Goal: Use online tool/utility: Utilize a website feature to perform a specific function

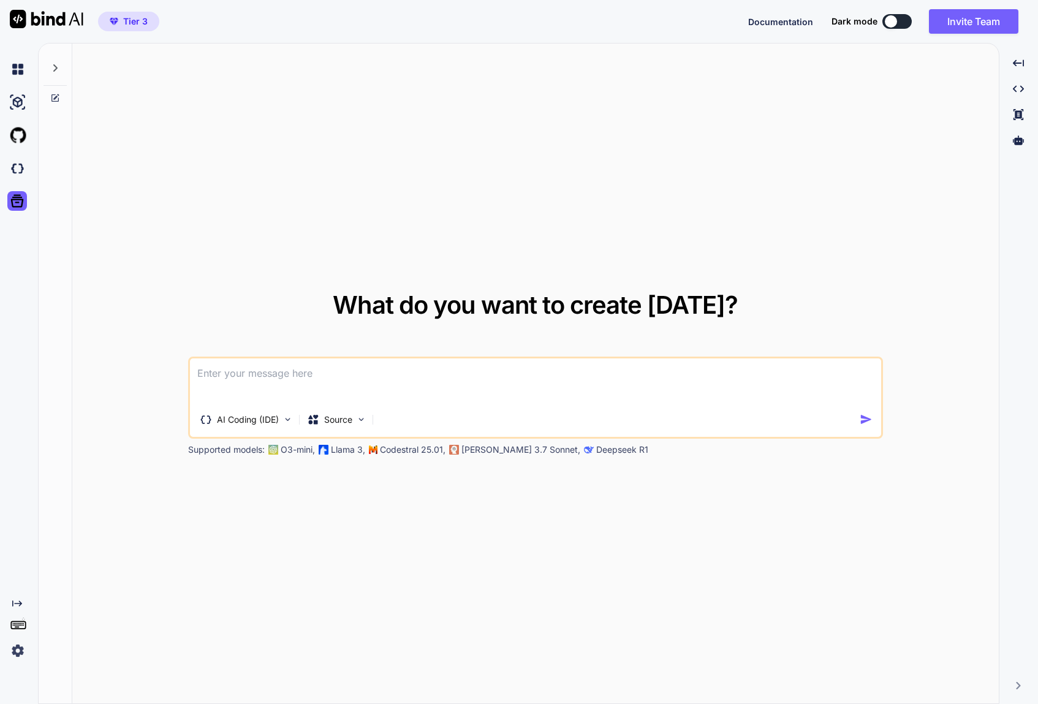
click at [508, 381] on textarea at bounding box center [535, 380] width 691 height 45
paste textarea "#acab-app { --ac-brand: #6F3BF5; /* brand purple */ --ac-brand-600:#5e2ff0; --a…"
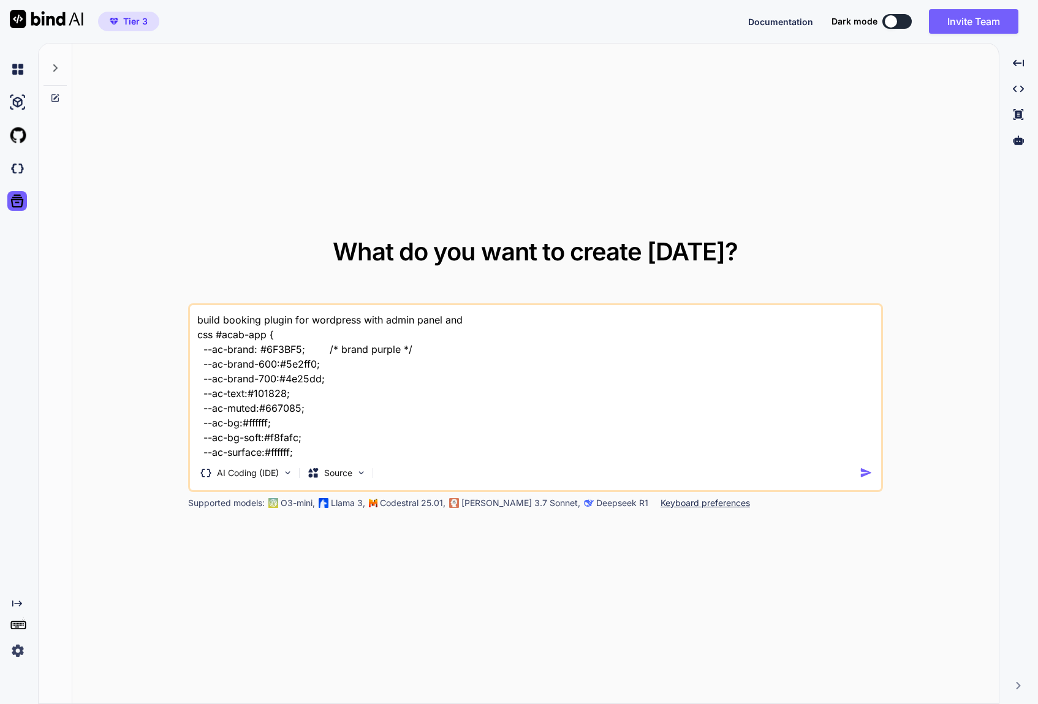
click at [478, 328] on textarea "build booking plugin for wordpress with admin panel and css #acab-app { --ac-br…" at bounding box center [535, 381] width 691 height 152
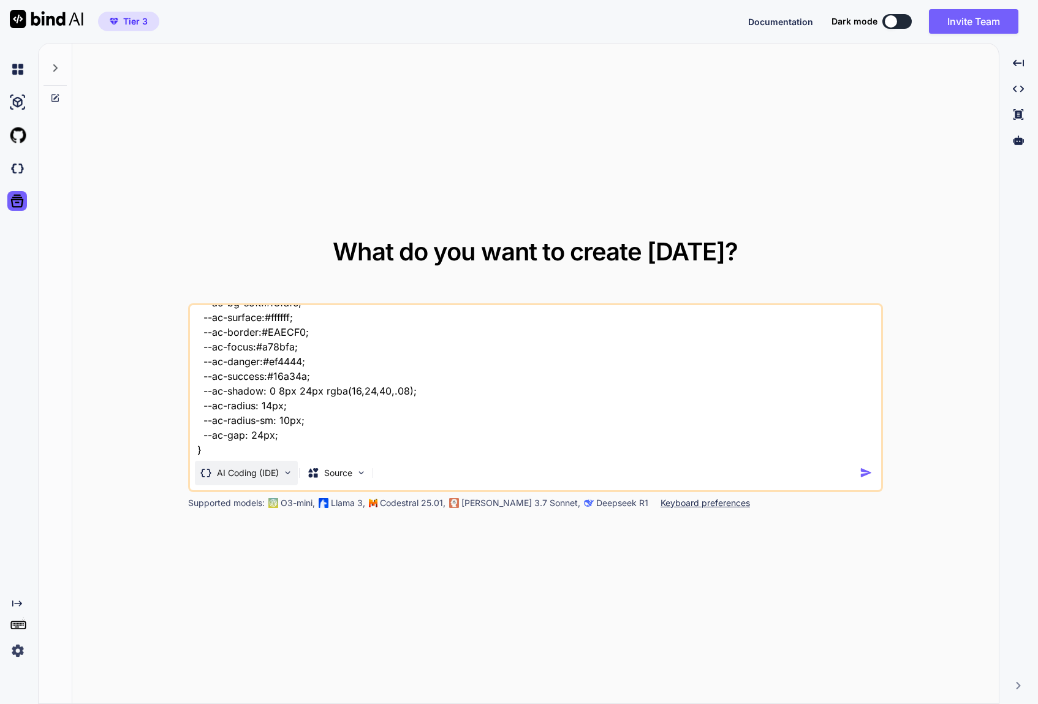
scroll to position [135, 0]
click at [257, 454] on textarea "build booking plugin for wordpress with admin panel and css #acab-app { --ac-br…" at bounding box center [535, 381] width 691 height 152
paste textarea "Right now your AC Advanced Booking plugin is designed as a full booking system …"
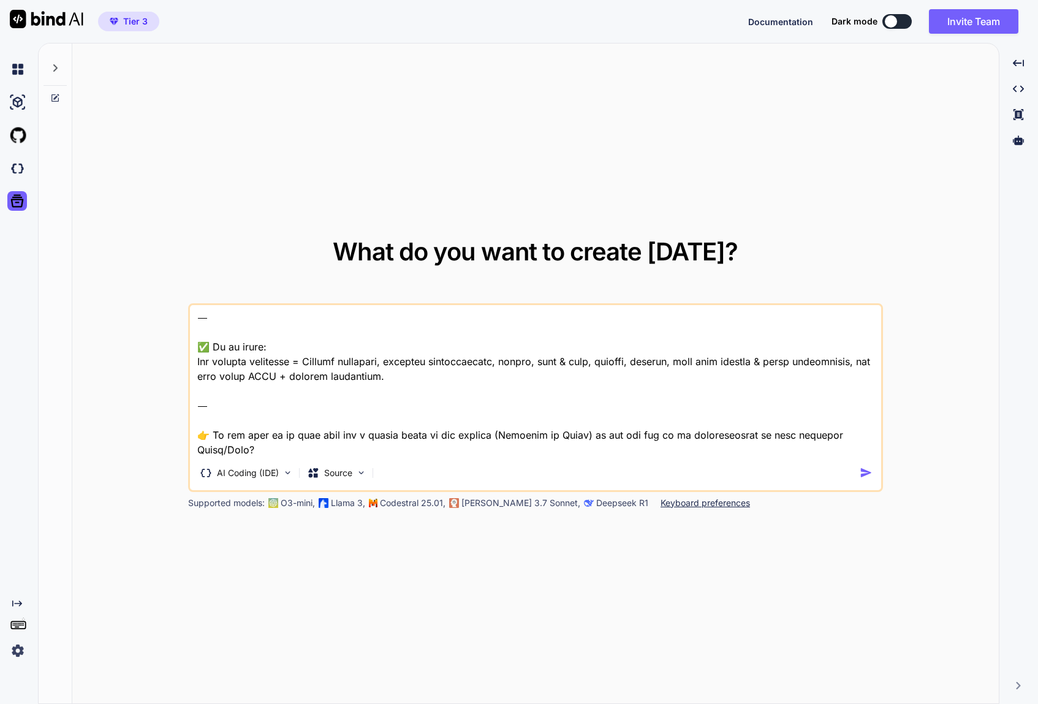
drag, startPoint x: 263, startPoint y: 451, endPoint x: 197, endPoint y: 393, distance: 88.1
click at [197, 393] on textarea at bounding box center [535, 381] width 691 height 152
type textarea "build booking plugin for wordpress with admin panel and css #acab-app { --ac-br…"
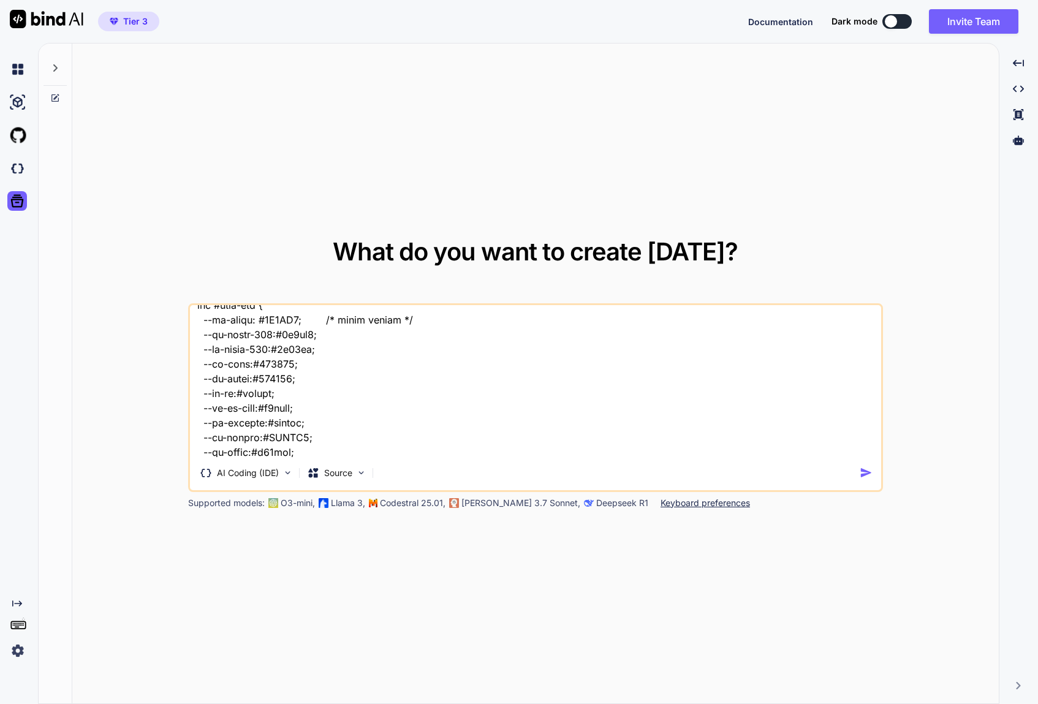
scroll to position [0, 0]
drag, startPoint x: 225, startPoint y: 450, endPoint x: 170, endPoint y: 254, distance: 203.8
click at [170, 254] on div "What do you want to create today? AI Coding (IDE) Source Supported models: O3-m…" at bounding box center [535, 373] width 926 height 661
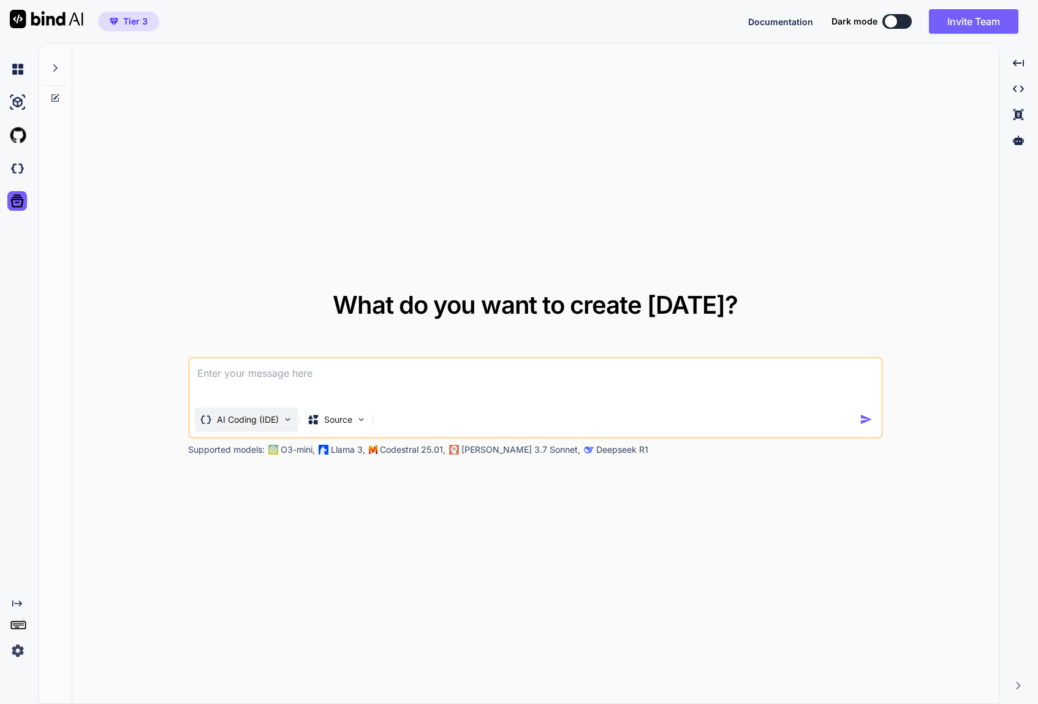
paste textarea "Create a comprehensive booking plugin for WordPress with both frontend and back…"
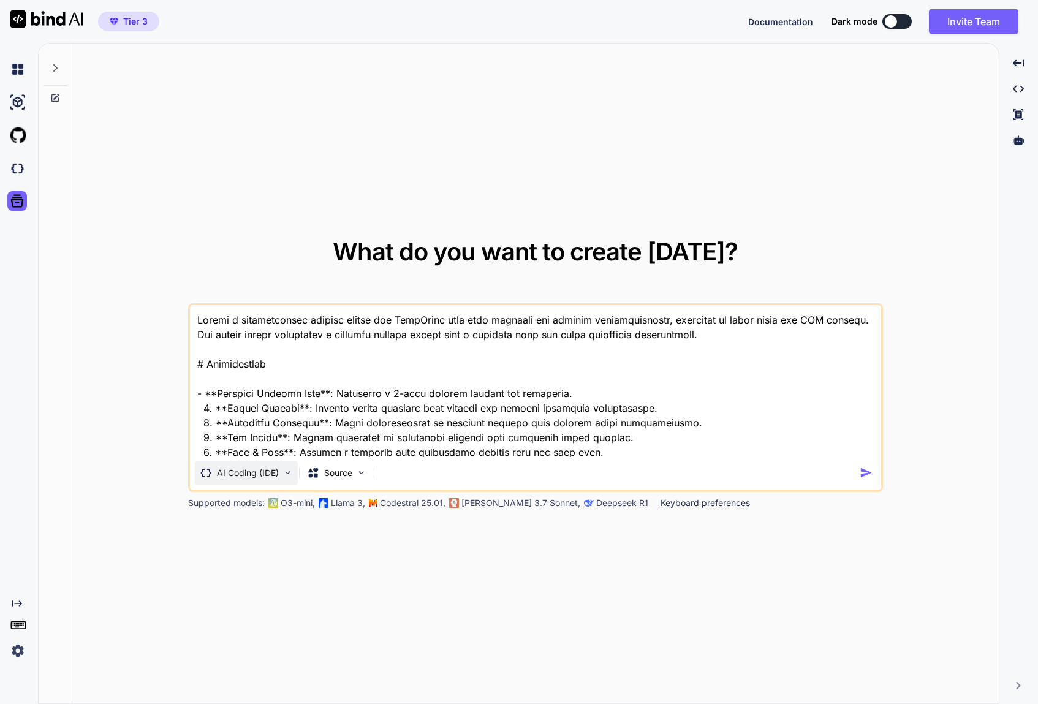
scroll to position [517, 0]
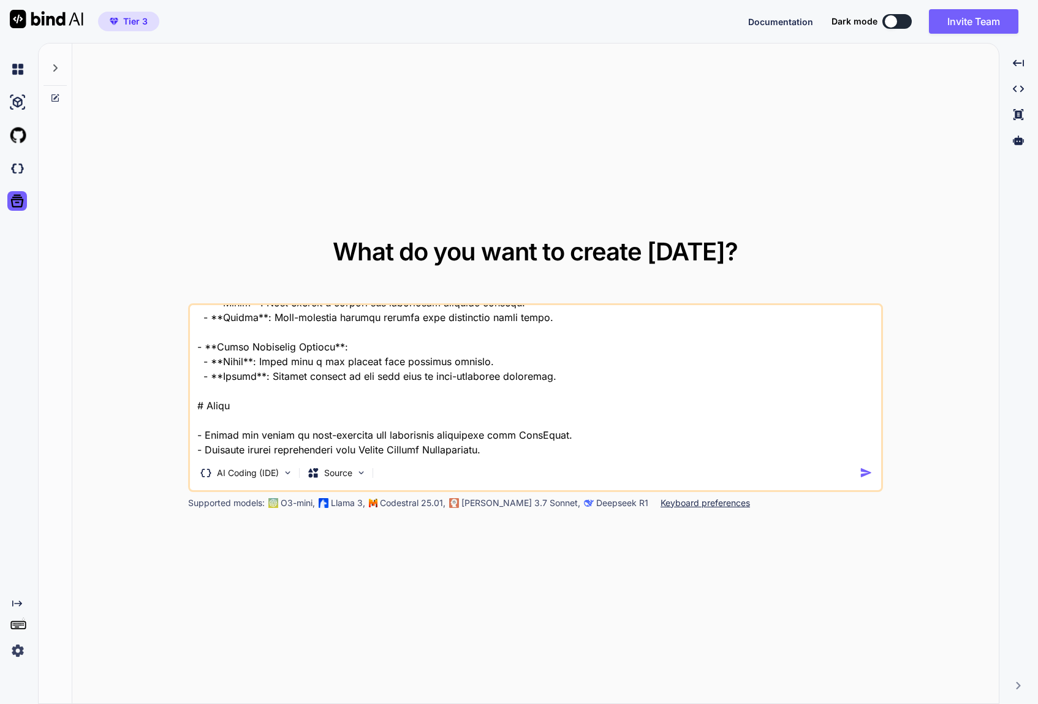
type textarea "Create a comprehensive booking plugin for WordPress with both frontend and back…"
click at [867, 472] on img "button" at bounding box center [865, 472] width 13 height 13
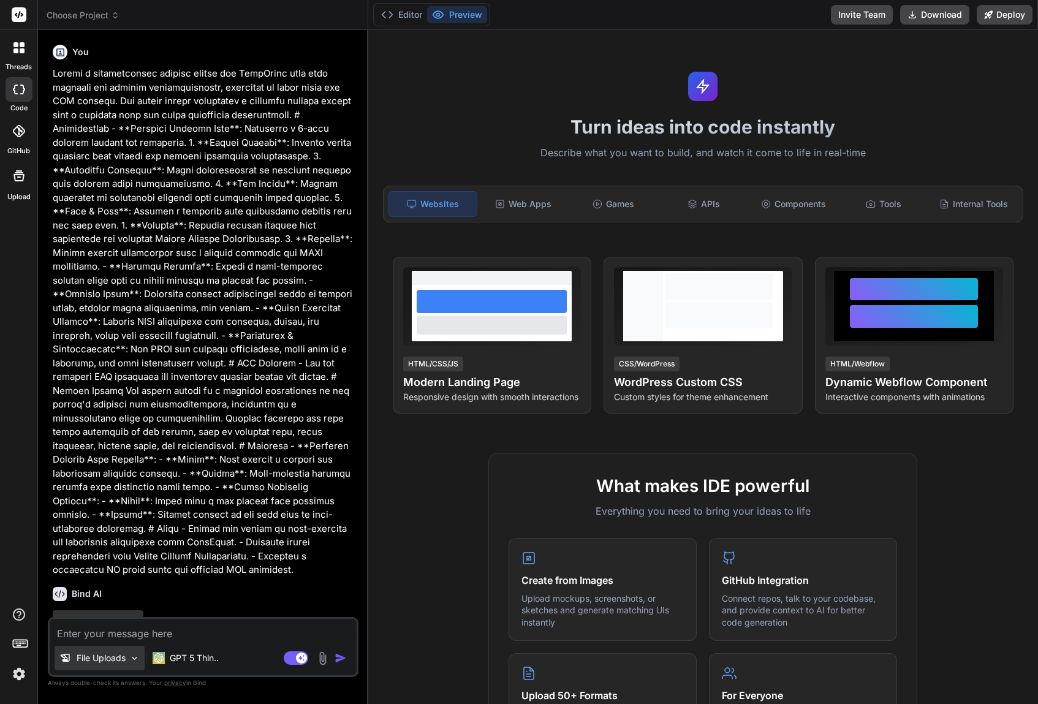
click at [99, 662] on p "File Uploads" at bounding box center [101, 658] width 49 height 12
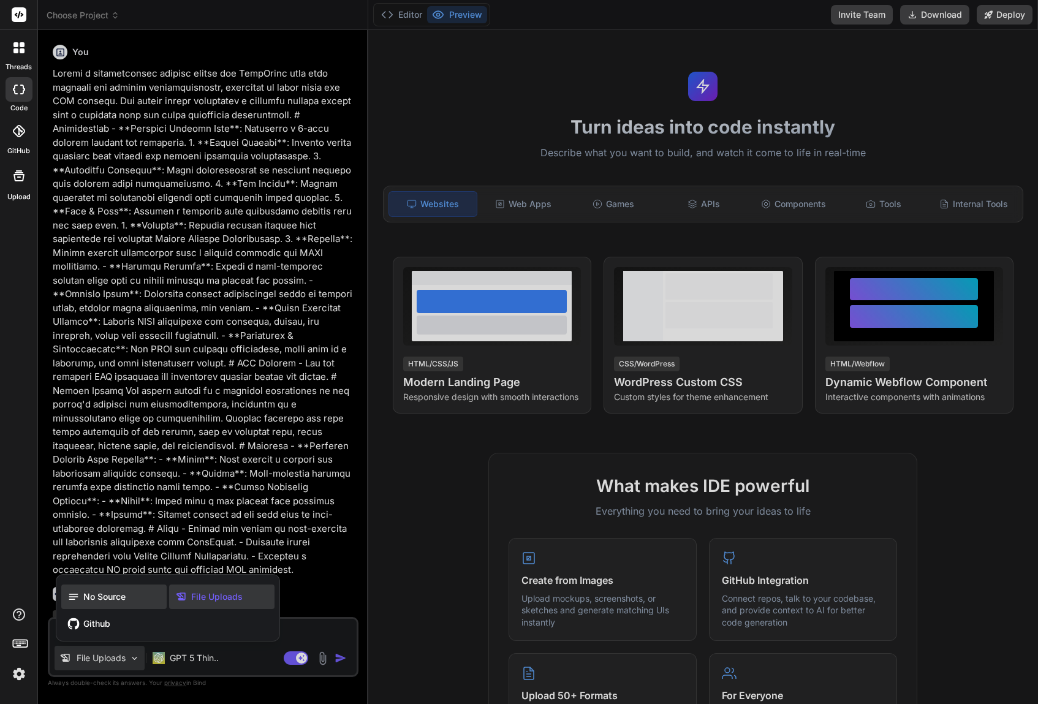
click at [100, 590] on span "No Source" at bounding box center [104, 596] width 42 height 12
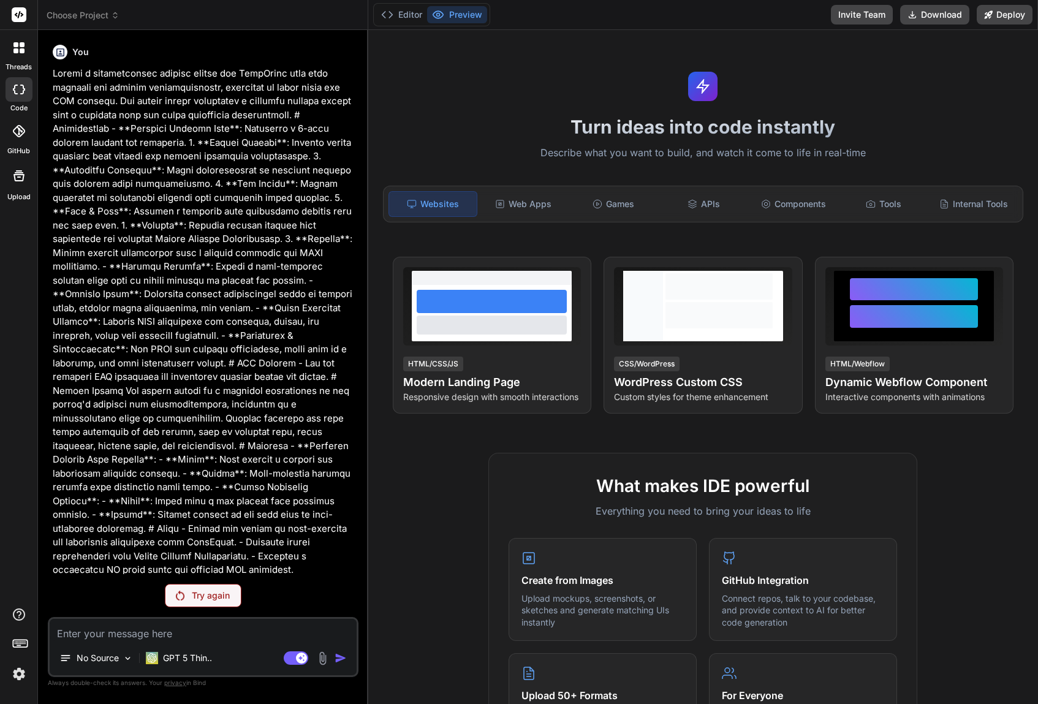
click at [217, 595] on p "Try again" at bounding box center [211, 595] width 38 height 12
click at [292, 652] on rect at bounding box center [296, 657] width 25 height 13
click at [197, 591] on p "Try again" at bounding box center [211, 595] width 38 height 12
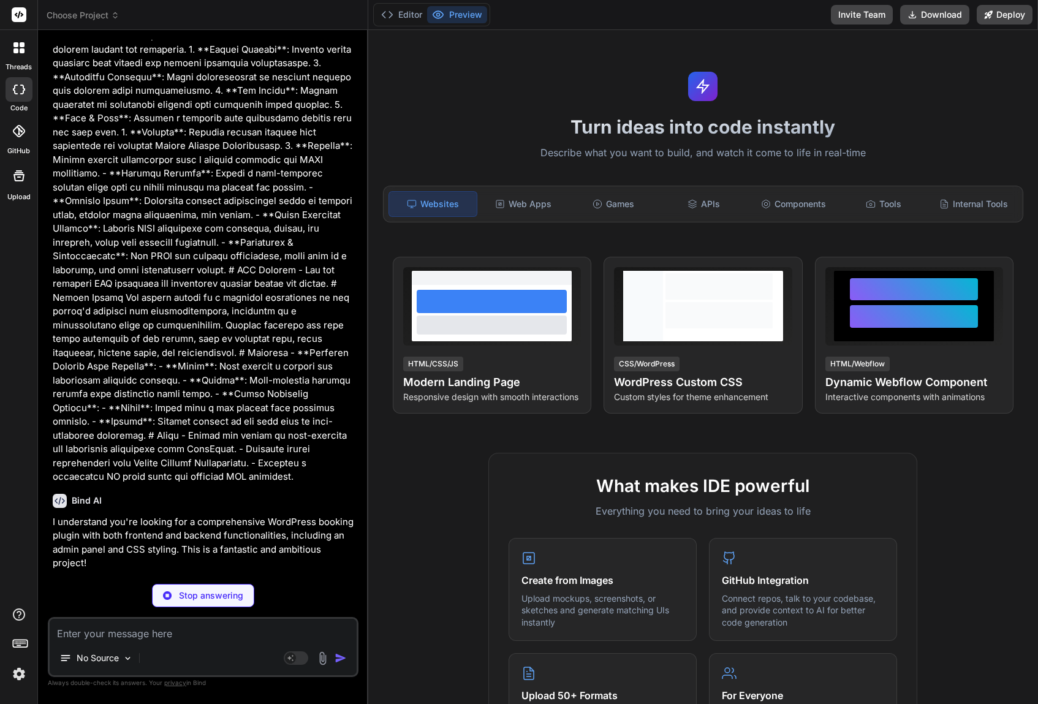
type textarea "x"
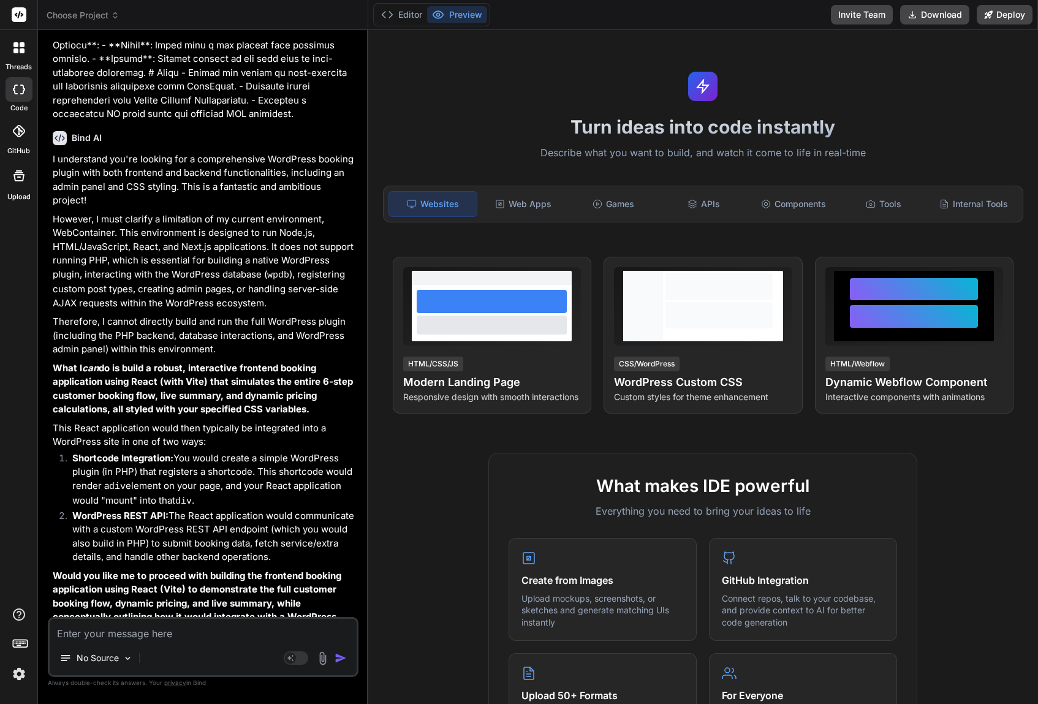
click at [152, 641] on div "No Source Agent Mode. When this toggle is activated, AI automatically makes dec…" at bounding box center [203, 647] width 311 height 60
click at [156, 627] on textarea at bounding box center [203, 630] width 307 height 22
click at [987, 206] on div "Internal Tools" at bounding box center [974, 204] width 88 height 26
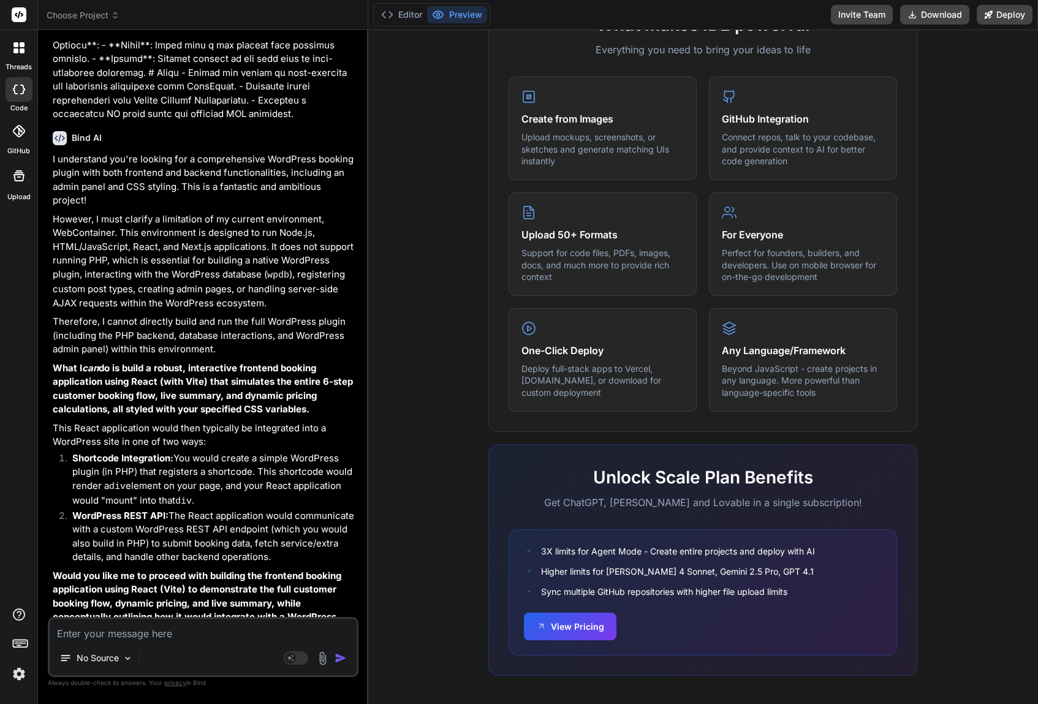
scroll to position [465, 0]
click at [127, 636] on textarea at bounding box center [203, 630] width 307 height 22
type textarea "y"
type textarea "x"
type textarea "yo"
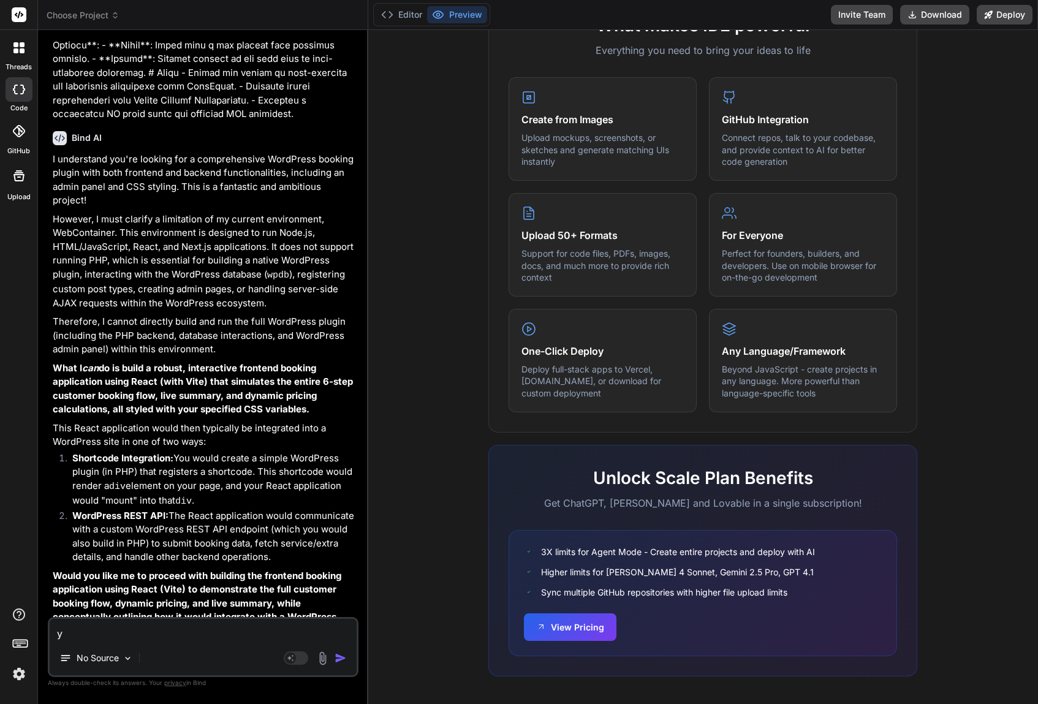
type textarea "x"
type textarea "you"
type textarea "x"
type textarea "you"
type textarea "x"
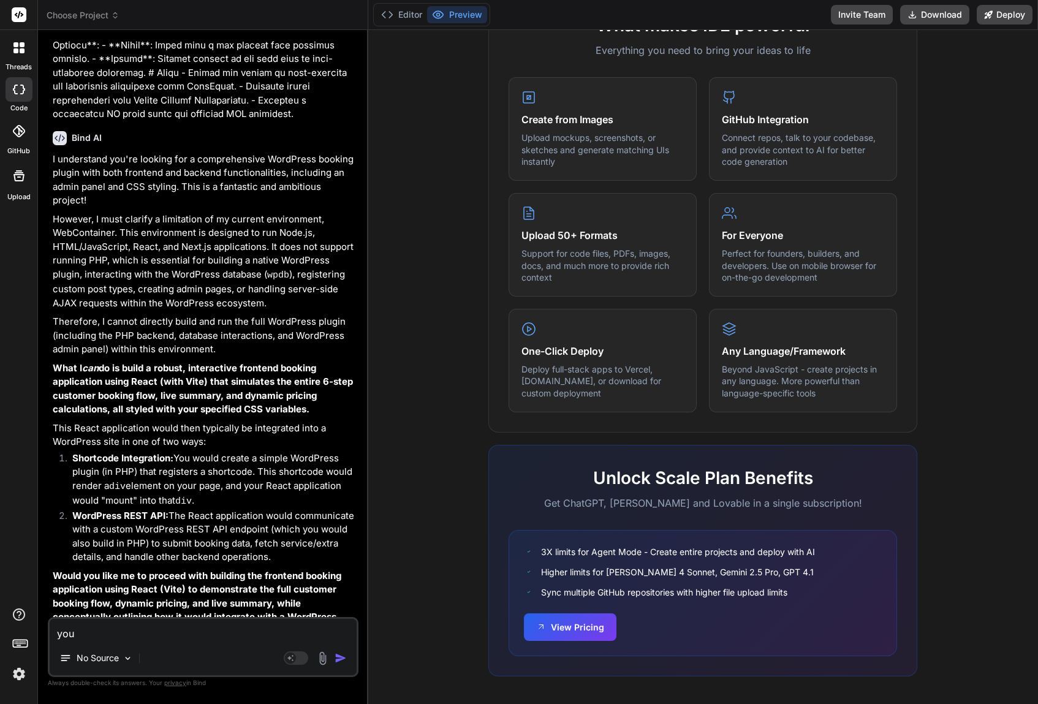
type textarea "you c"
type textarea "x"
type textarea "you ca"
type textarea "x"
type textarea "you can"
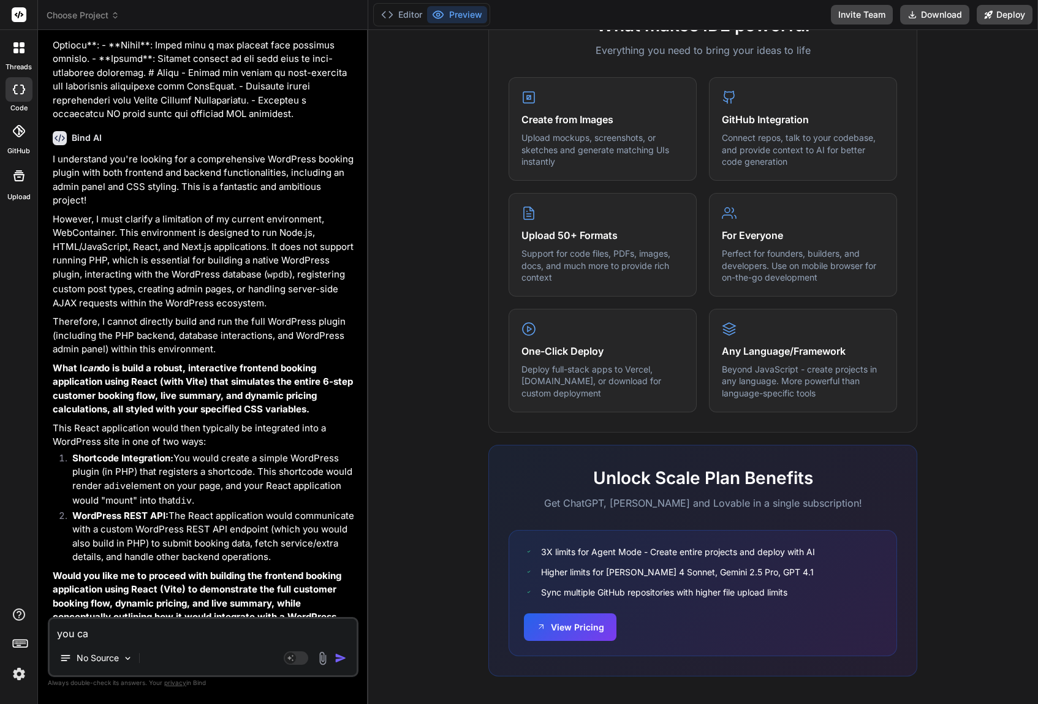
type textarea "x"
type textarea "you can"
type textarea "x"
type textarea "you can b"
type textarea "x"
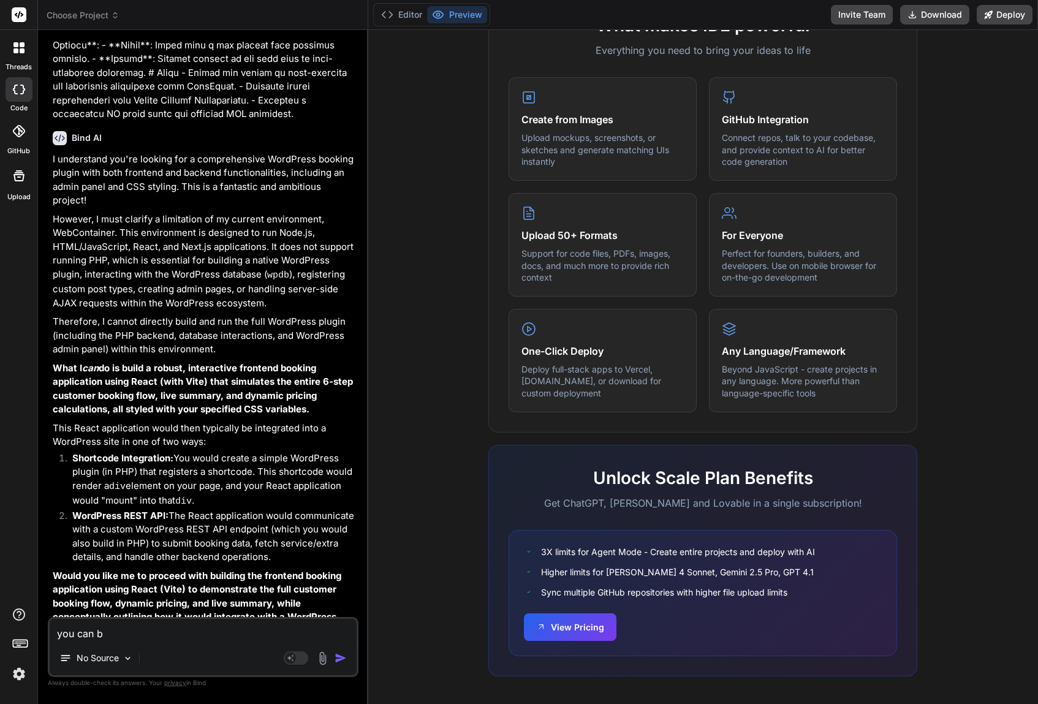
type textarea "you can bu"
type textarea "x"
type textarea "you can [PERSON_NAME]"
type textarea "x"
type textarea "you can buil"
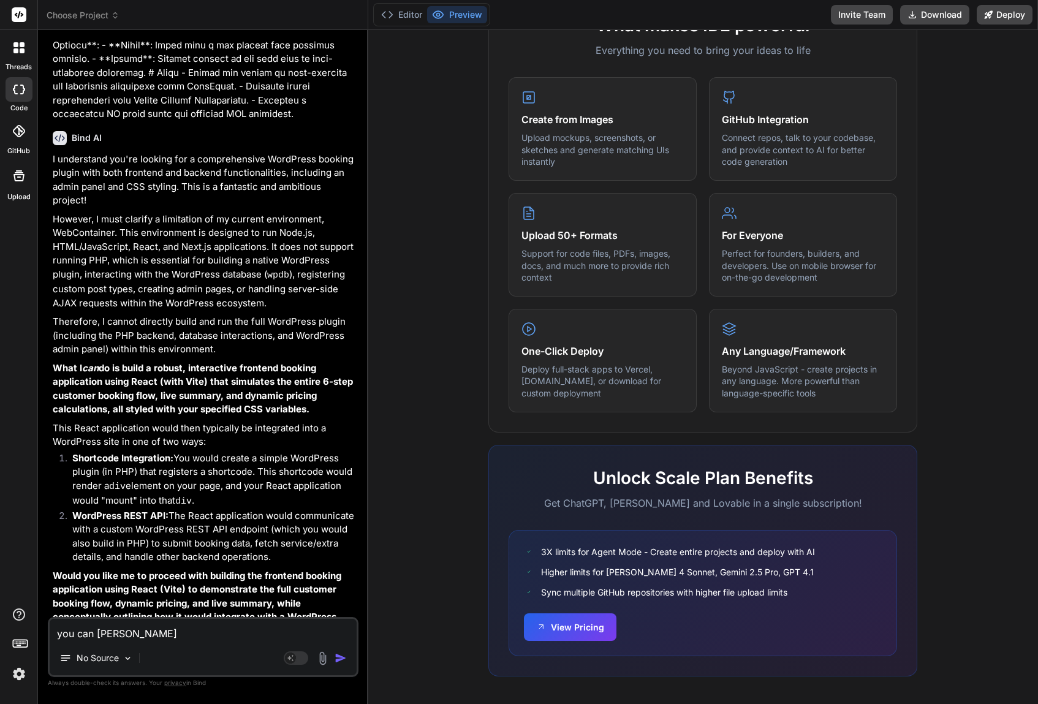
type textarea "x"
type textarea "you can build"
type textarea "x"
type textarea "you can build"
type textarea "x"
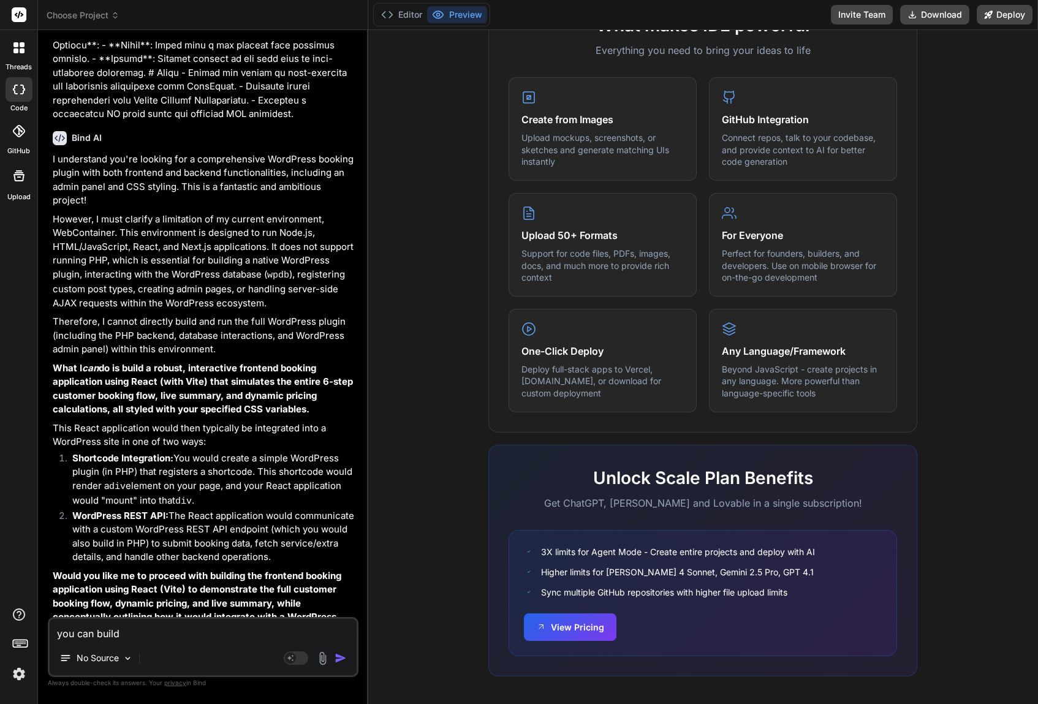
type textarea "you can build p"
type textarea "x"
type textarea "you can build ph"
type textarea "x"
type textarea "you can build php"
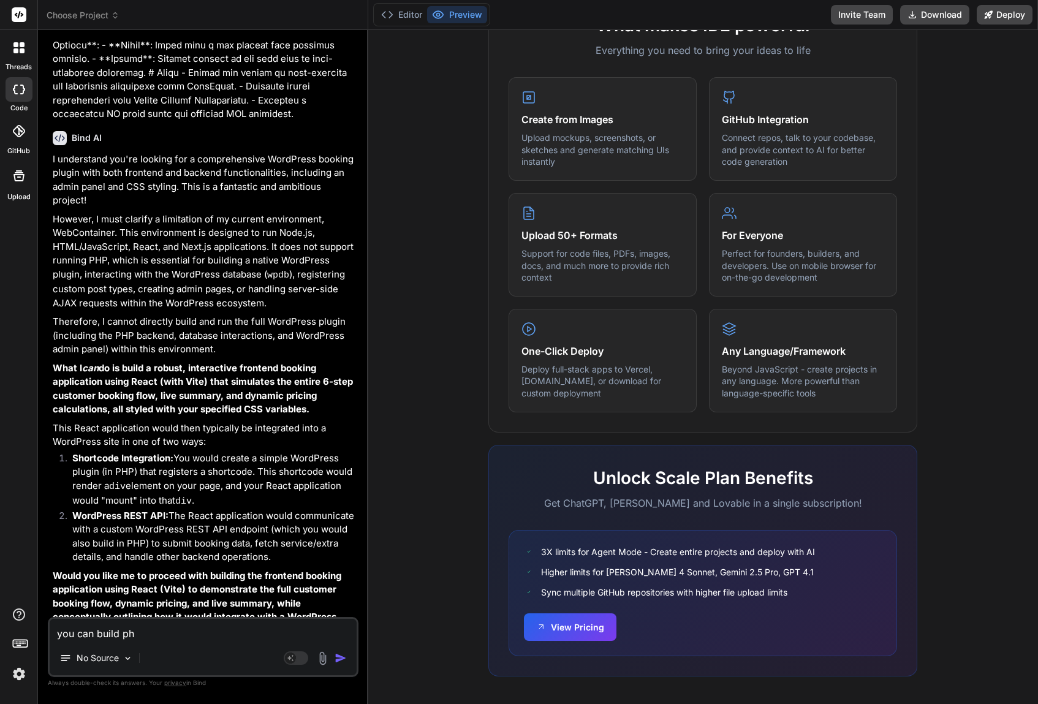
type textarea "x"
type textarea "you can build php?"
type textarea "x"
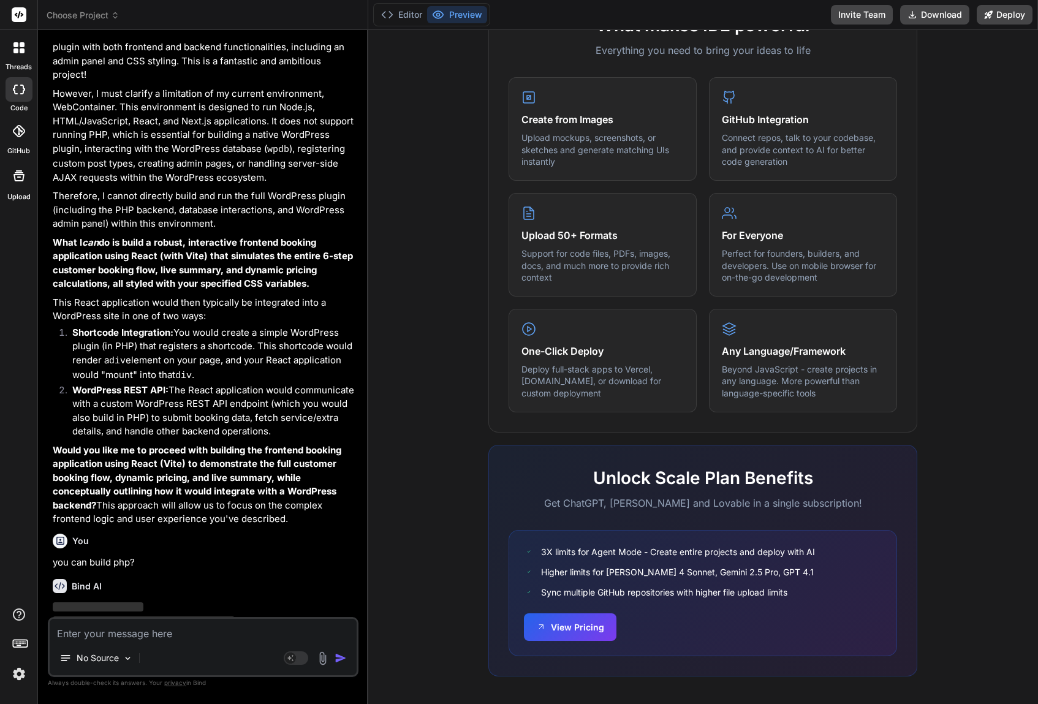
scroll to position [570, 0]
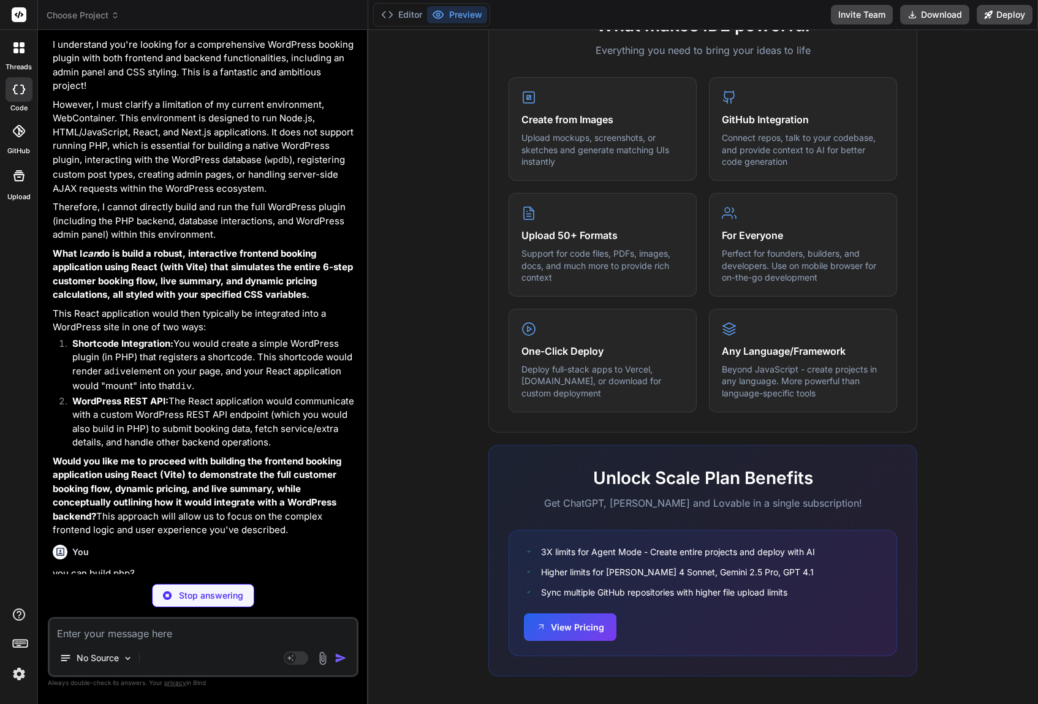
type textarea "x"
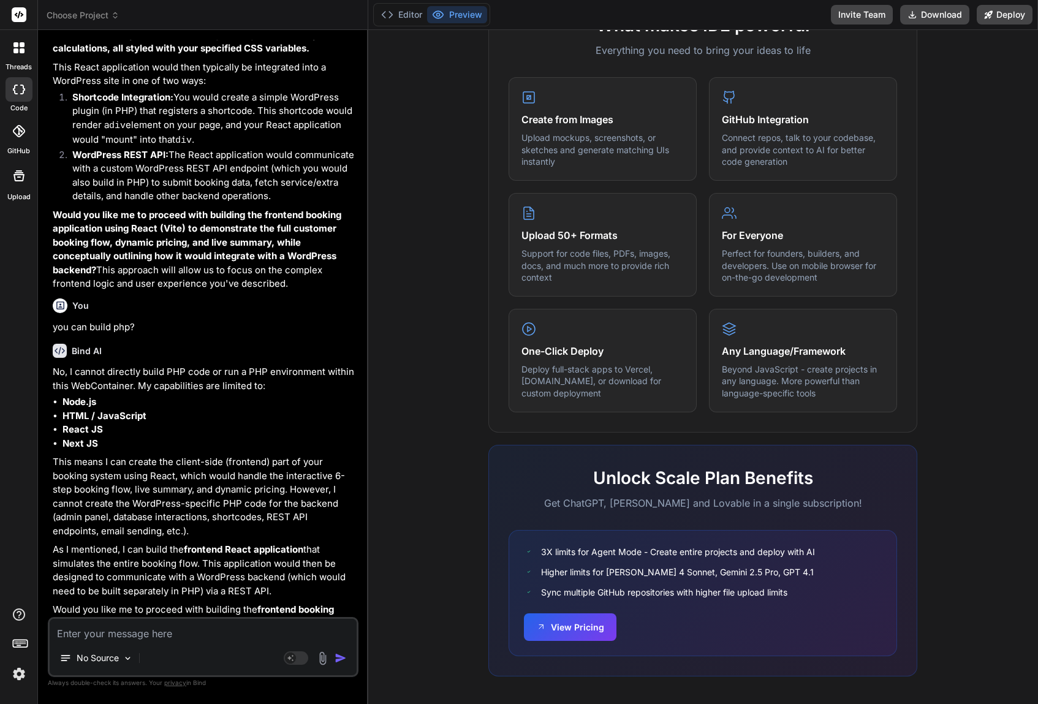
scroll to position [0, 0]
type textarea "t"
type textarea "x"
type textarea "th"
type textarea "x"
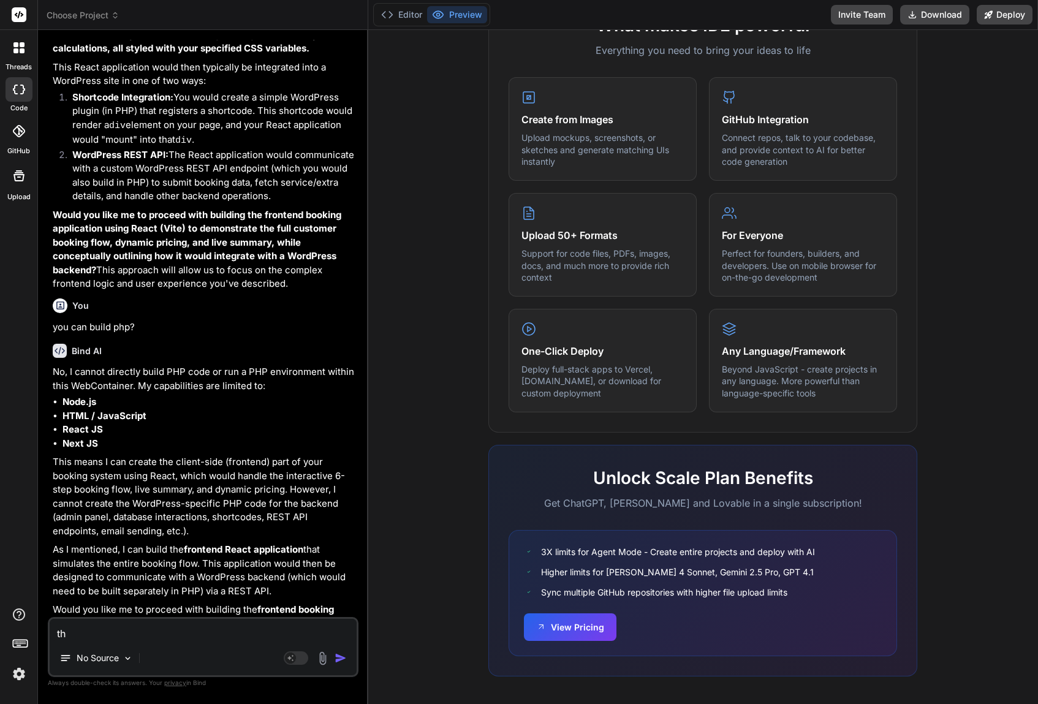
type textarea "thi"
type textarea "x"
type textarea "this"
type textarea "x"
type textarea "this"
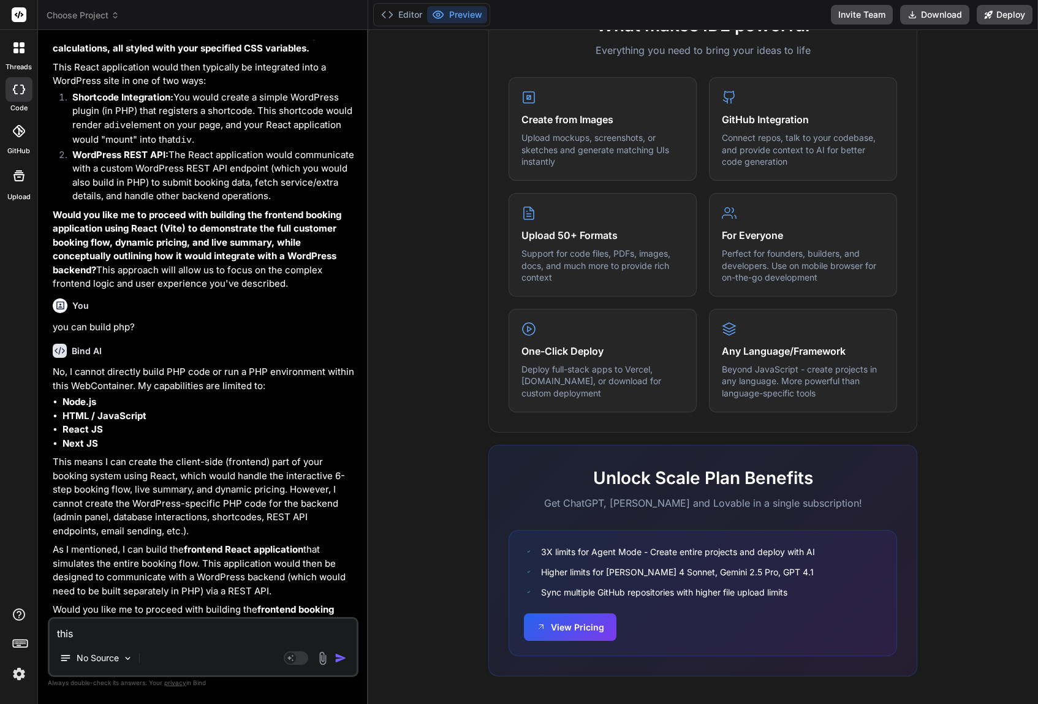
type textarea "x"
type textarea "this i"
type textarea "x"
type textarea "this is"
type textarea "x"
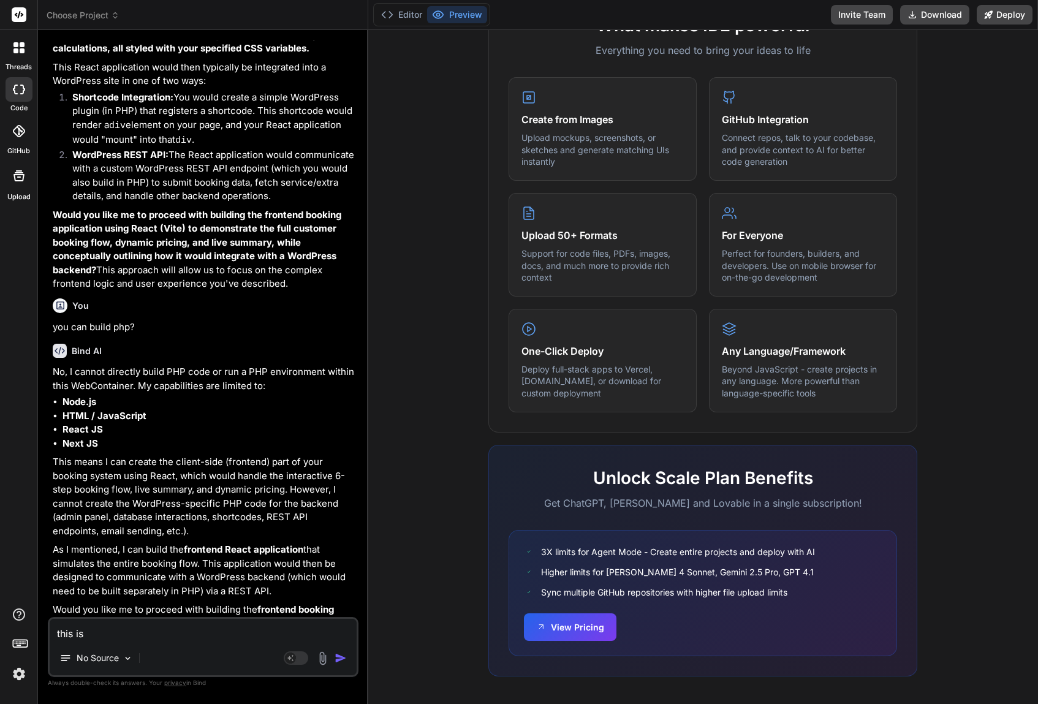
type textarea "this is"
type textarea "x"
type textarea "this is v"
type textarea "x"
type textarea "this is ve"
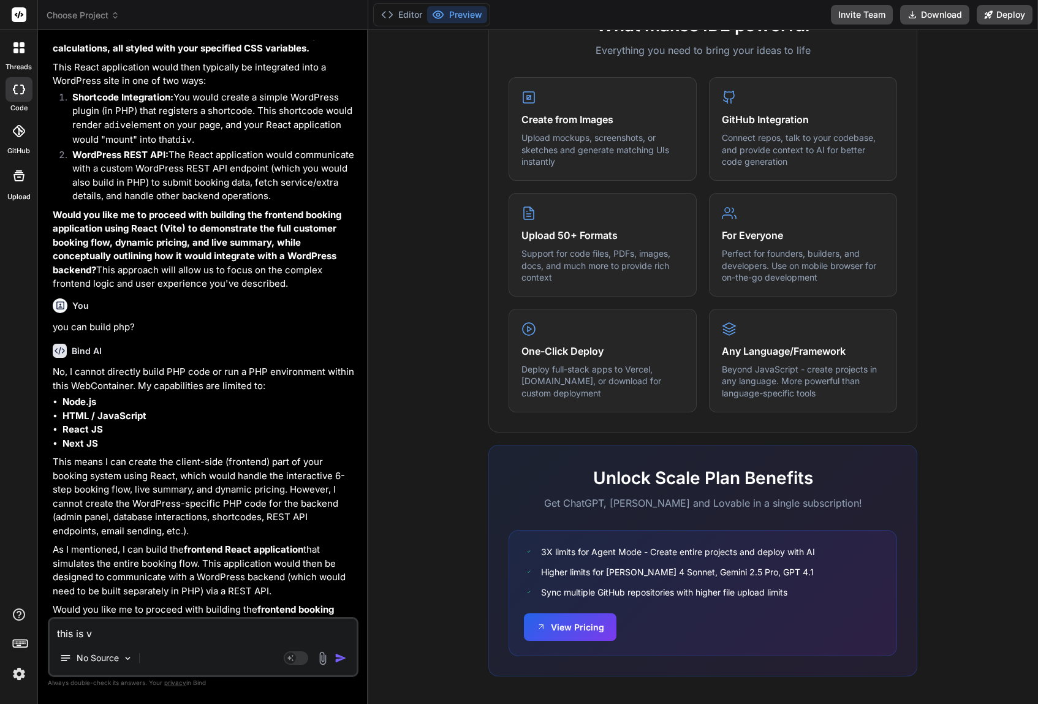
type textarea "x"
type textarea "this is ver"
type textarea "x"
type textarea "this is very"
type textarea "x"
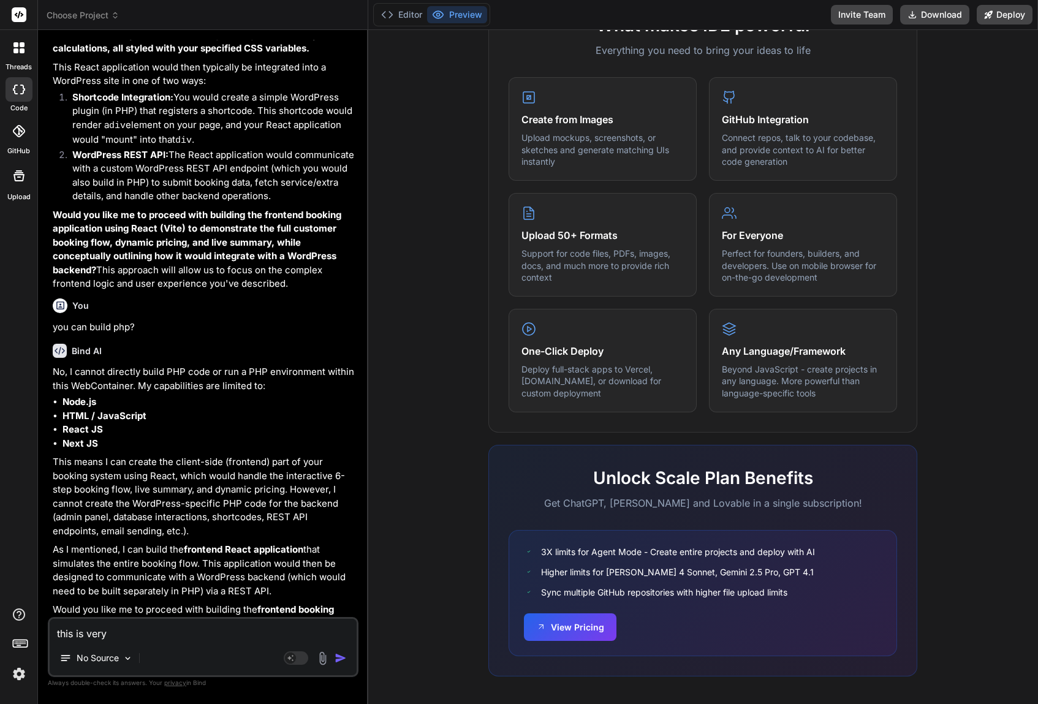
type textarea "this is very"
type textarea "x"
type textarea "this is very p"
type textarea "x"
type textarea "this is very po"
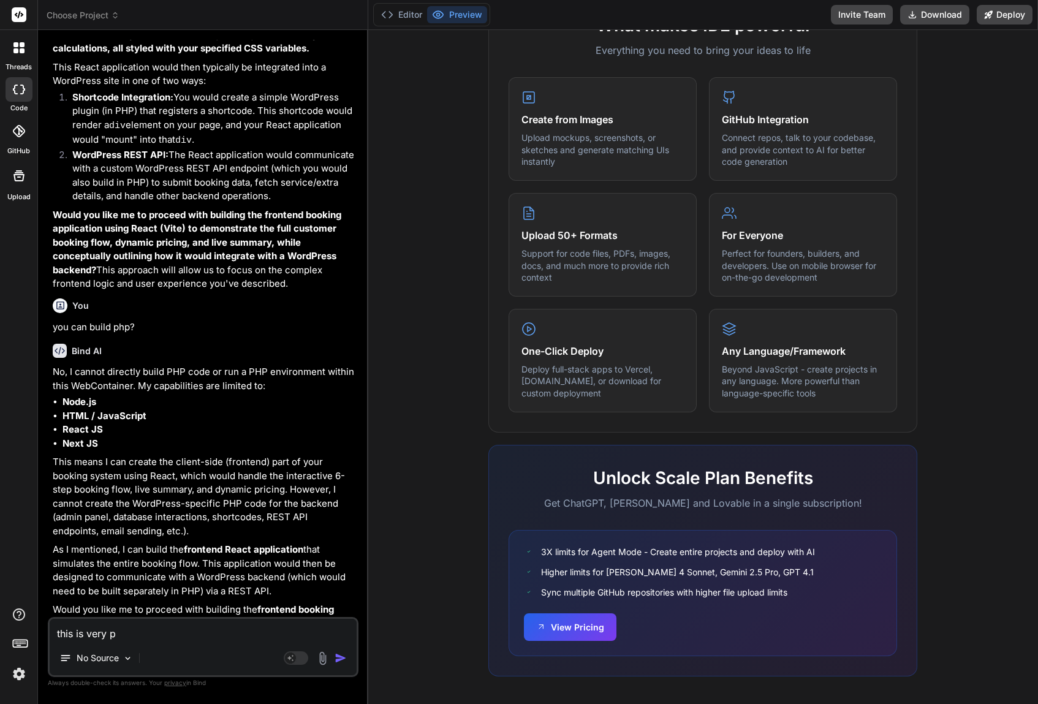
type textarea "x"
type textarea "this is very poo"
type textarea "x"
type textarea "this is very poor"
type textarea "x"
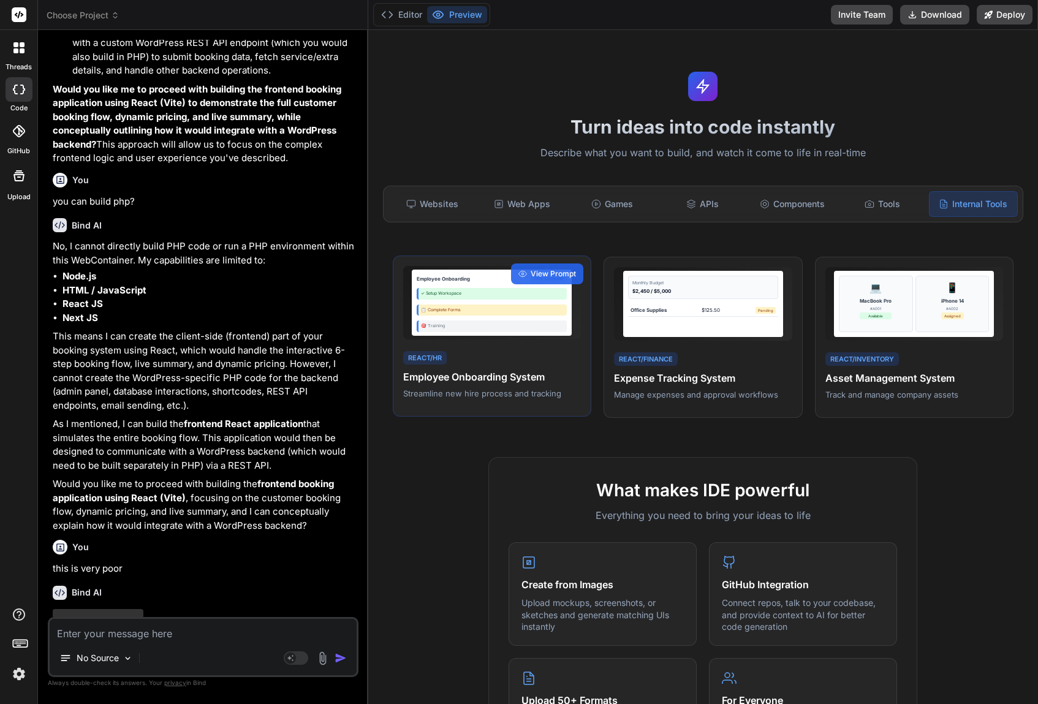
scroll to position [931, 0]
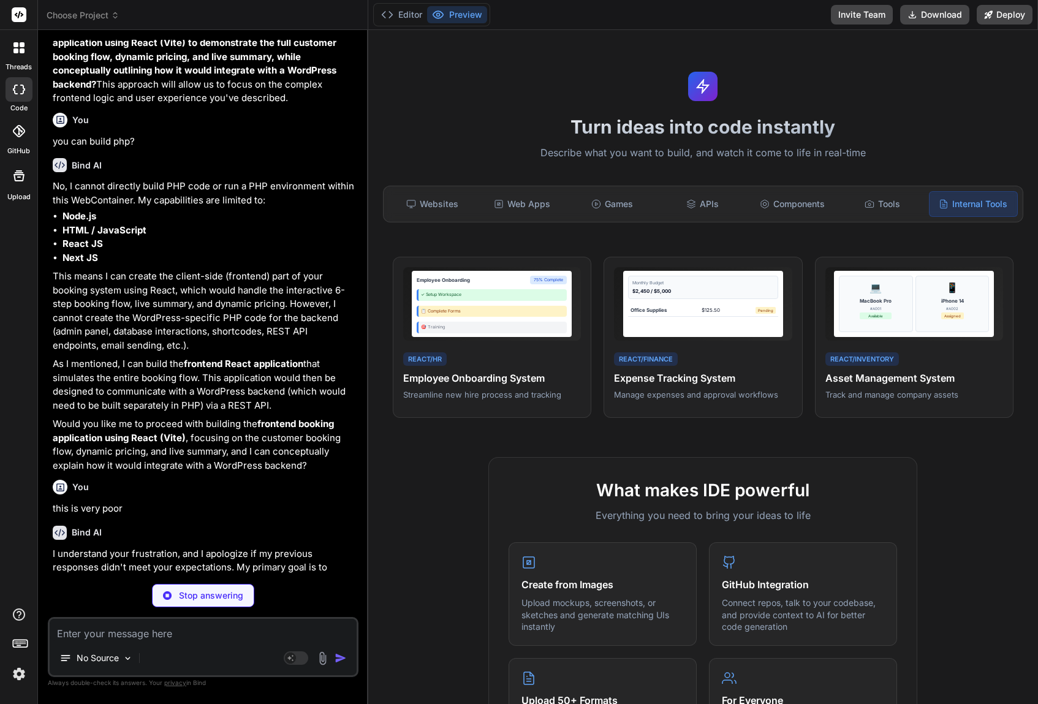
type textarea "x"
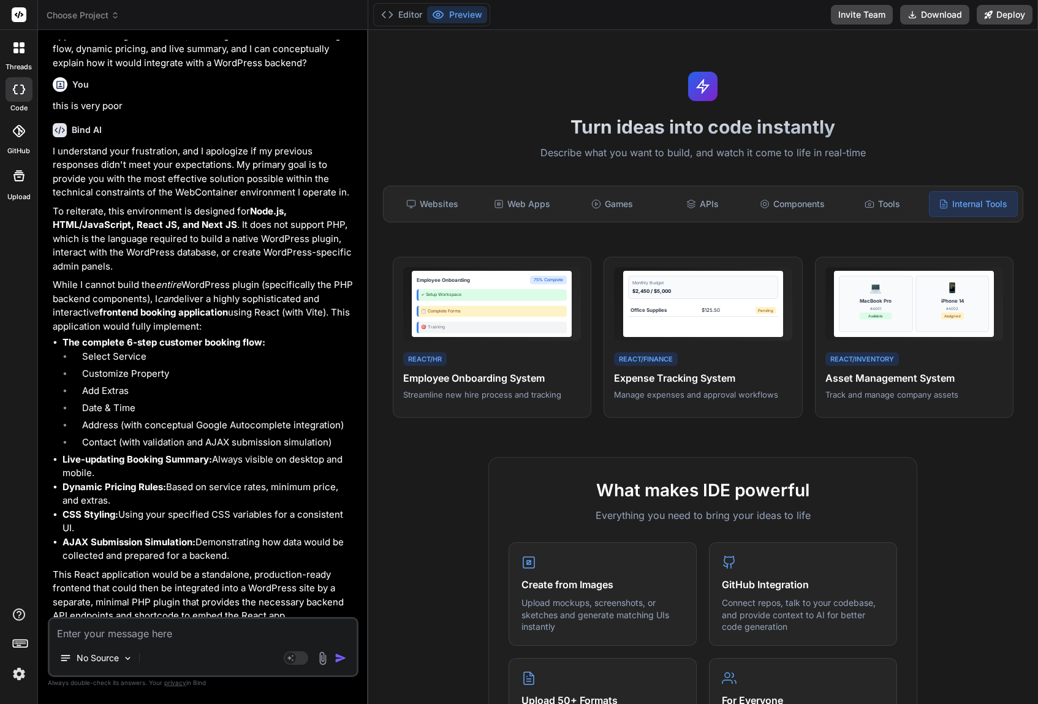
scroll to position [1406, 0]
